Goal: Information Seeking & Learning: Learn about a topic

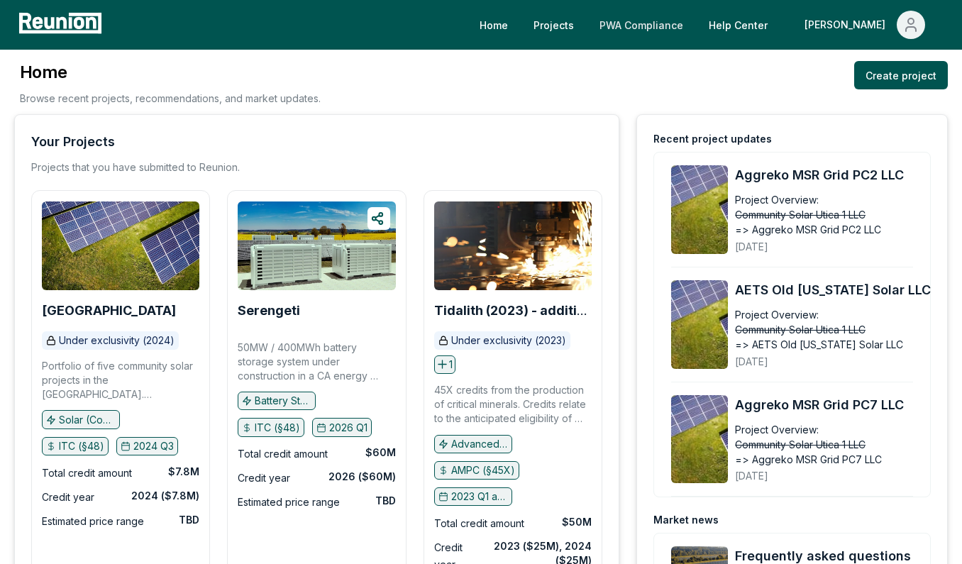
click at [653, 22] on link "PWA Compliance" at bounding box center [641, 25] width 106 height 28
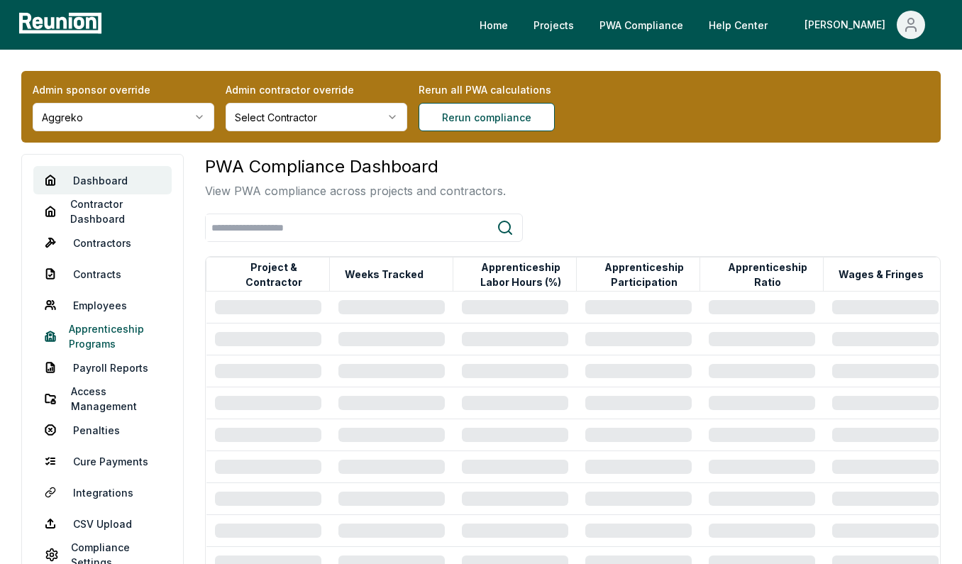
click at [112, 340] on link "Apprenticeship Programs" at bounding box center [102, 336] width 138 height 28
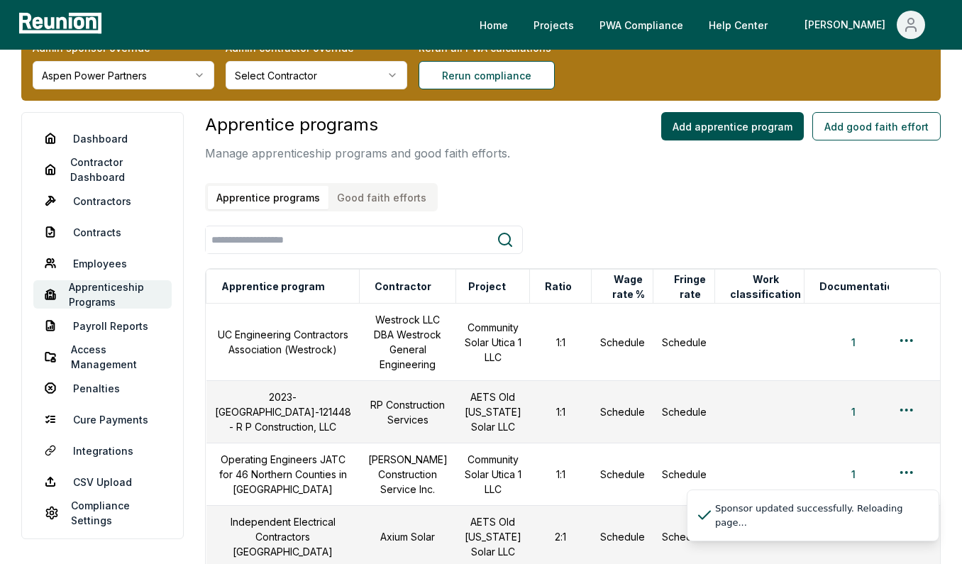
scroll to position [45, 0]
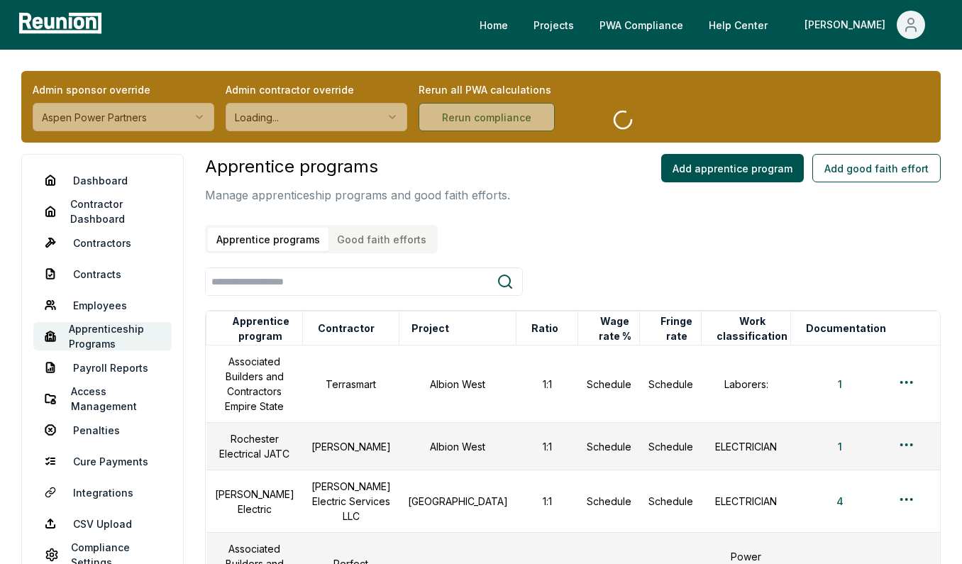
click at [399, 245] on button "Good faith efforts" at bounding box center [381, 239] width 106 height 23
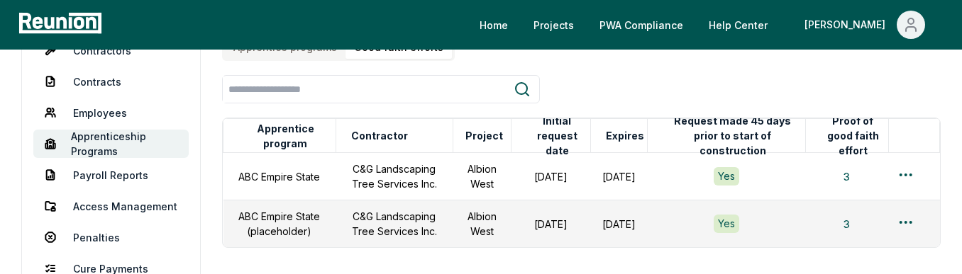
scroll to position [253, 0]
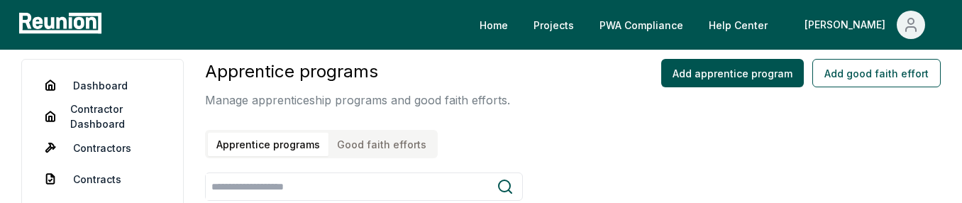
scroll to position [93, 0]
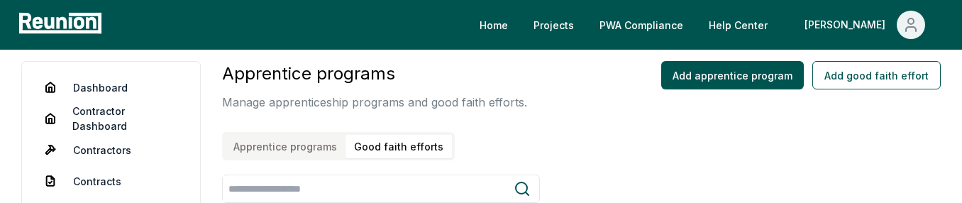
click at [365, 148] on button "Good faith efforts" at bounding box center [398, 146] width 106 height 23
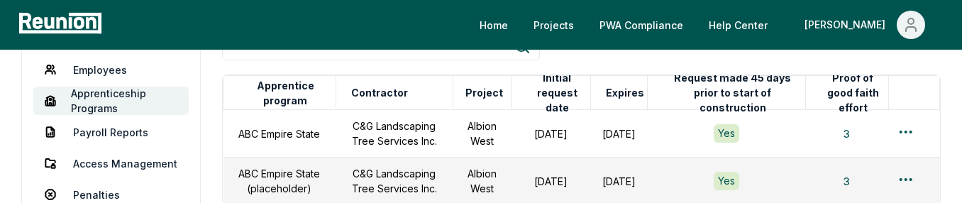
scroll to position [253, 0]
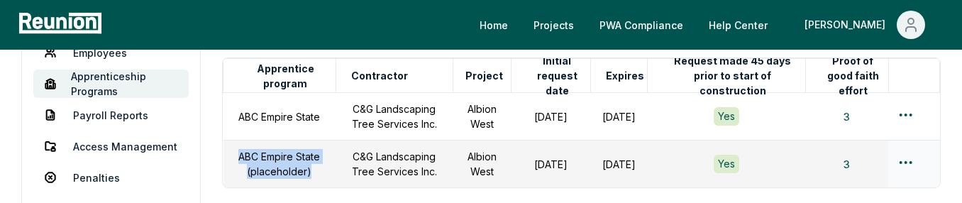
drag, startPoint x: 308, startPoint y: 170, endPoint x: 231, endPoint y: 157, distance: 77.7
click at [231, 157] on td "ABC Empire State (placeholder)" at bounding box center [279, 164] width 113 height 48
copy td "ABC Empire State (placeholder)"
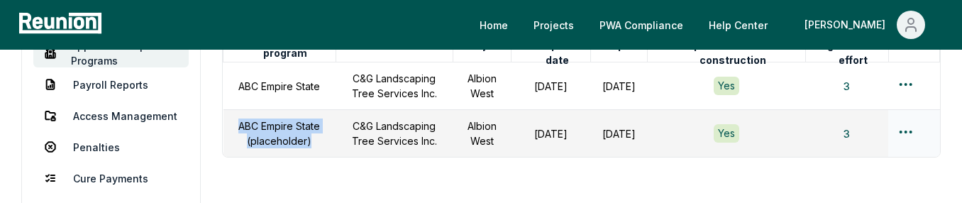
click at [909, 133] on html "Please visit us on your desktop We're working on making our marketplace mobile-…" at bounding box center [481, 18] width 962 height 602
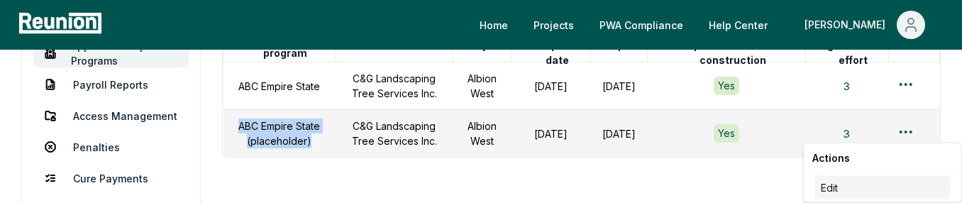
click at [853, 186] on div "Edit" at bounding box center [882, 187] width 135 height 23
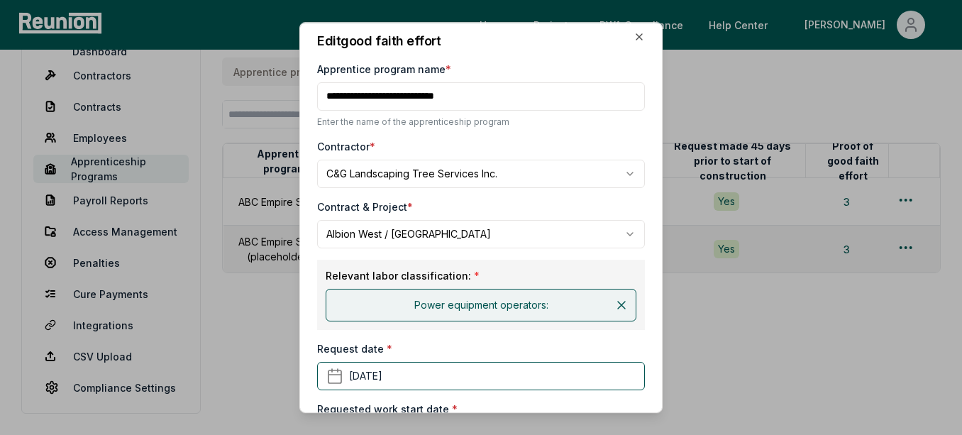
scroll to position [0, 0]
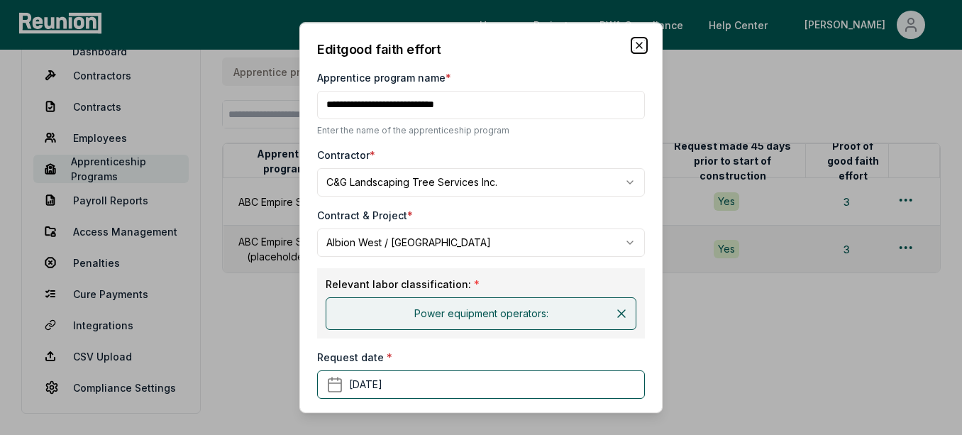
click at [640, 45] on icon "button" at bounding box center [638, 45] width 11 height 11
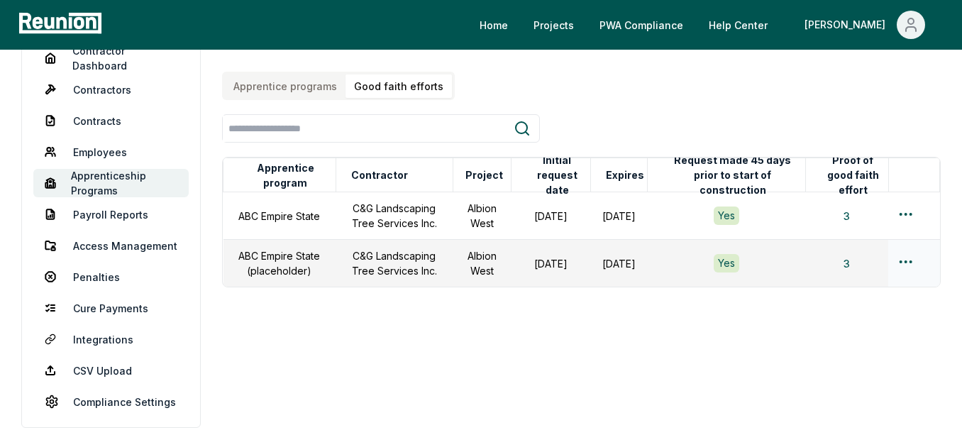
scroll to position [147, 0]
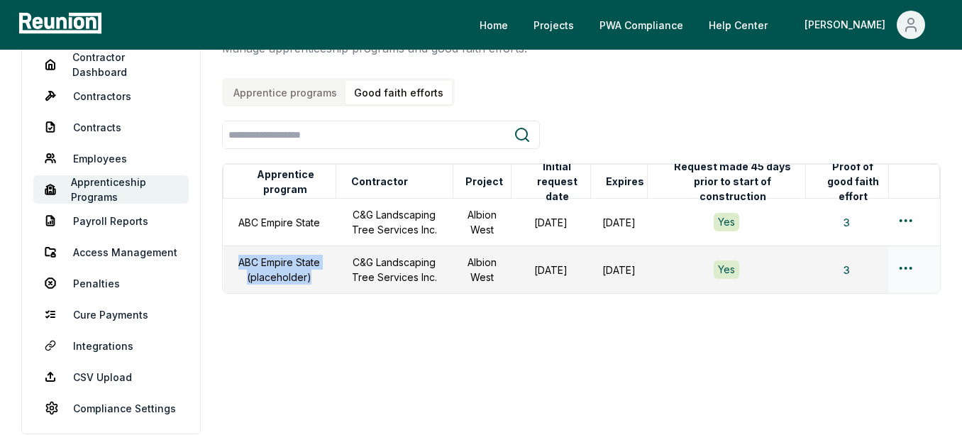
drag, startPoint x: 311, startPoint y: 277, endPoint x: 227, endPoint y: 266, distance: 84.4
click at [227, 266] on td "ABC Empire State (placeholder)" at bounding box center [279, 270] width 113 height 48
copy td "ABC Empire State (placeholder)"
